Goal: Transaction & Acquisition: Obtain resource

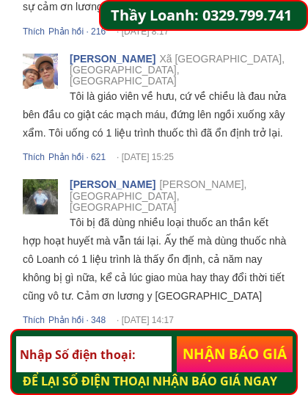
scroll to position [7637, 0]
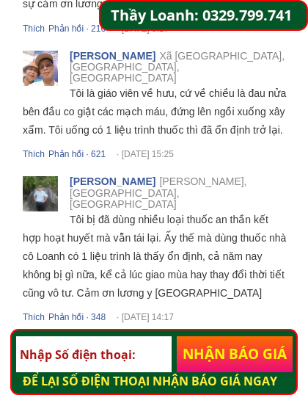
click at [245, 356] on p "NHẬN BÁO GIÁ" at bounding box center [235, 354] width 116 height 37
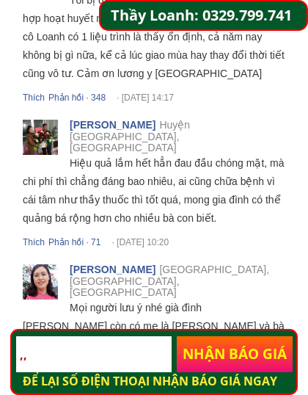
type input ",,"
click at [239, 336] on p "NHẬN BÁO GIÁ" at bounding box center [235, 354] width 116 height 37
click at [250, 336] on p "NHẬN BÁO GIÁ" at bounding box center [235, 354] width 116 height 37
click at [248, 336] on p "NHẬN BÁO GIÁ" at bounding box center [235, 354] width 116 height 37
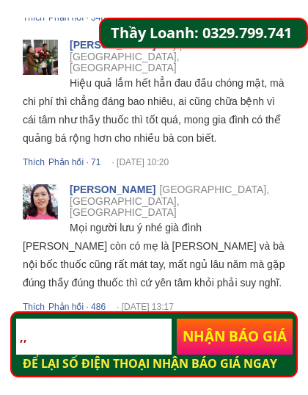
scroll to position [7960, 0]
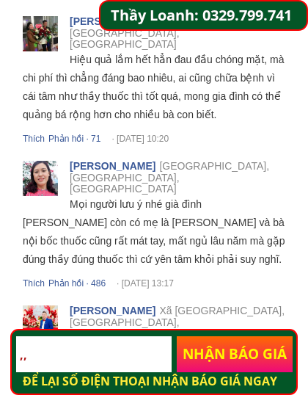
click at [235, 336] on p "NHẬN BÁO GIÁ" at bounding box center [235, 354] width 116 height 37
click at [238, 336] on p "NHẬN BÁO GIÁ" at bounding box center [235, 354] width 116 height 37
click at [237, 336] on p "NHẬN BÁO GIÁ" at bounding box center [235, 354] width 116 height 37
